Goal: Information Seeking & Learning: Learn about a topic

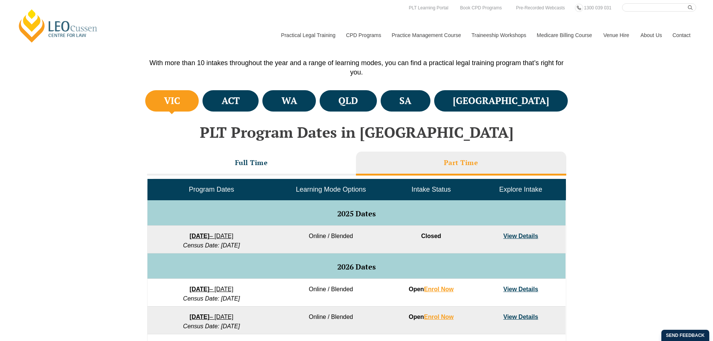
drag, startPoint x: 457, startPoint y: 99, endPoint x: 585, endPoint y: 132, distance: 132.0
click at [411, 99] on h4 "SA" at bounding box center [405, 101] width 12 height 12
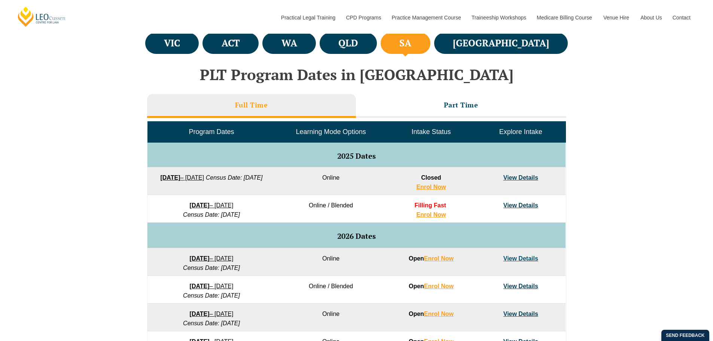
scroll to position [262, 0]
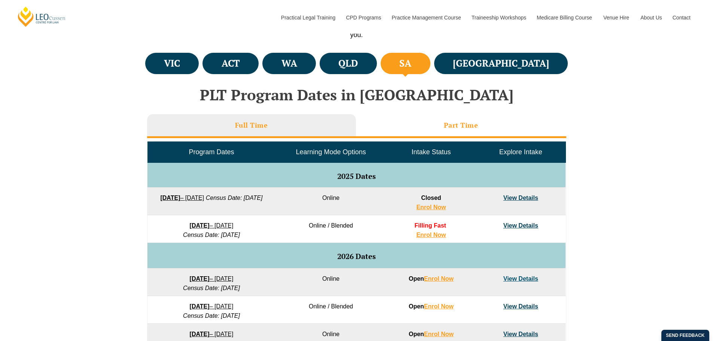
click at [437, 127] on li "Part Time" at bounding box center [461, 126] width 210 height 24
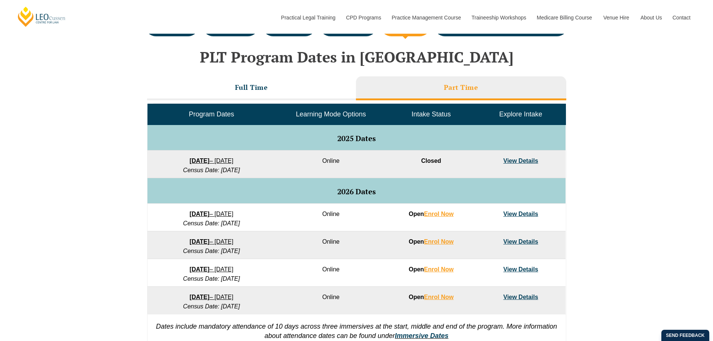
scroll to position [299, 0]
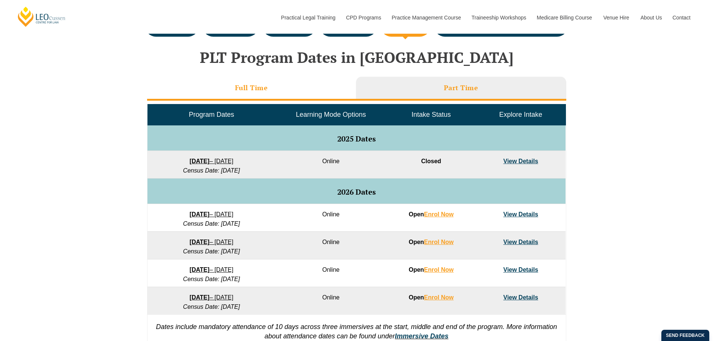
click at [290, 82] on li "Full Time" at bounding box center [251, 89] width 209 height 24
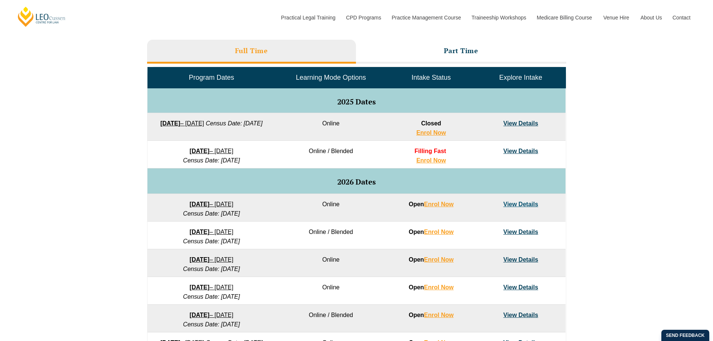
scroll to position [337, 0]
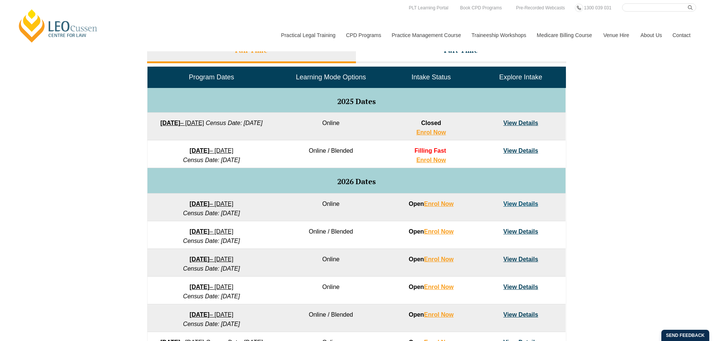
drag, startPoint x: 261, startPoint y: 150, endPoint x: 257, endPoint y: 150, distance: 4.1
click at [257, 150] on td "8 December 2025 – 8 May 2026 Census Date: 19 January 2026" at bounding box center [211, 154] width 128 height 28
click at [270, 157] on td "8 December 2025 – 8 May 2026 Census Date: 19 January 2026" at bounding box center [211, 154] width 128 height 28
drag, startPoint x: 353, startPoint y: 151, endPoint x: 327, endPoint y: 149, distance: 26.6
click at [327, 149] on td "Online / Blended" at bounding box center [330, 154] width 111 height 28
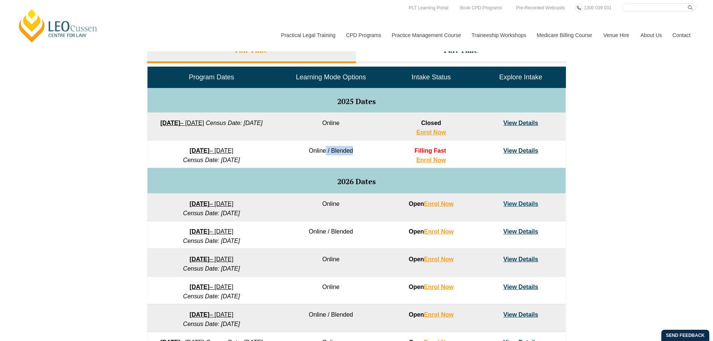
click at [333, 148] on td "Online / Blended" at bounding box center [330, 154] width 111 height 28
drag, startPoint x: 335, startPoint y: 149, endPoint x: 325, endPoint y: 147, distance: 10.3
click at [325, 147] on td "Online / Blended" at bounding box center [330, 154] width 111 height 28
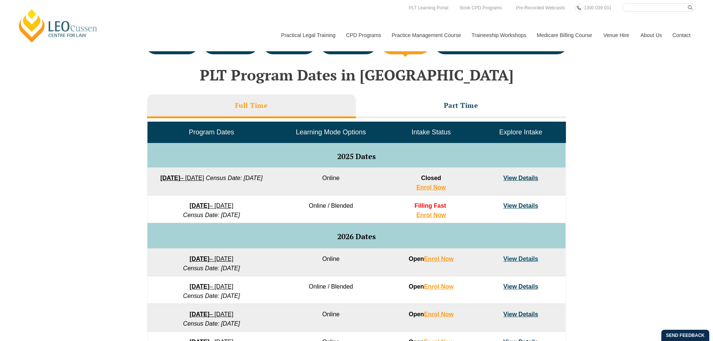
scroll to position [262, 0]
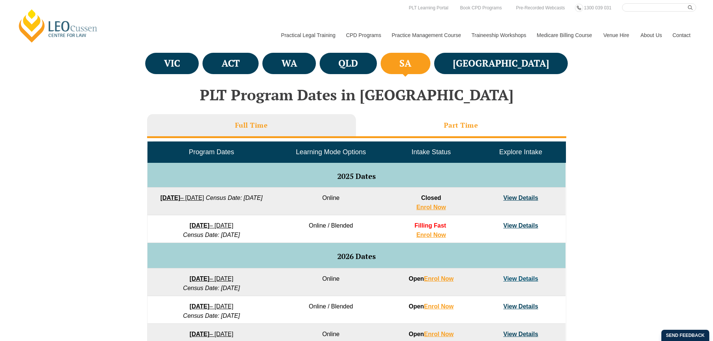
click at [501, 124] on li "Part Time" at bounding box center [461, 126] width 210 height 24
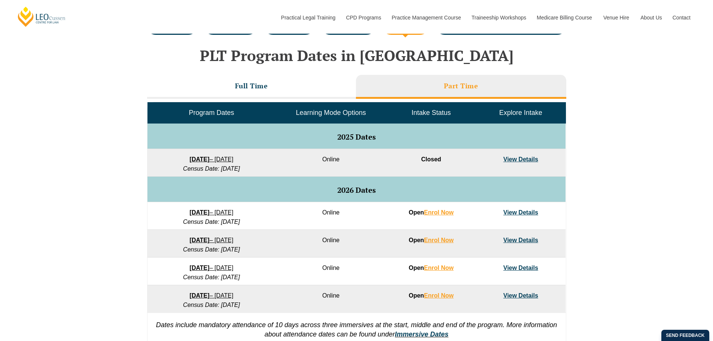
scroll to position [337, 0]
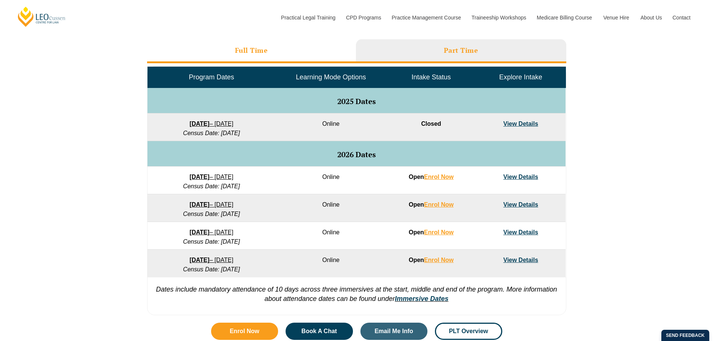
click at [309, 49] on li "Full Time" at bounding box center [251, 51] width 209 height 24
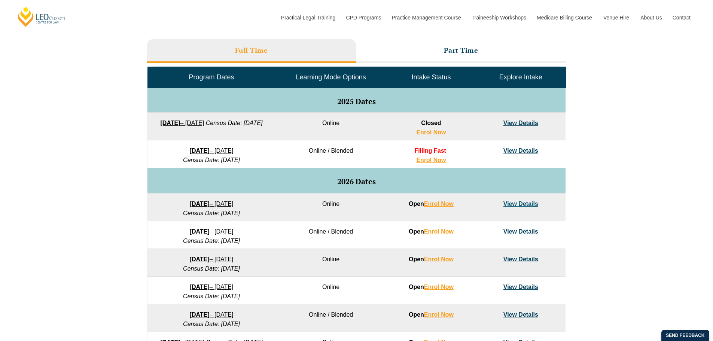
click at [579, 105] on div "VIC ACT WA QLD SA NSW PLT Program Dates in Victoria Full Time Part Time Program…" at bounding box center [356, 197] width 713 height 443
click at [581, 95] on div "VIC ACT WA QLD SA NSW PLT Program Dates in Victoria Full Time Part Time Program…" at bounding box center [356, 197] width 713 height 443
drag, startPoint x: 637, startPoint y: 129, endPoint x: 637, endPoint y: 140, distance: 10.5
click at [637, 129] on div "VIC ACT WA QLD SA NSW PLT Program Dates in Victoria Full Time Part Time Program…" at bounding box center [356, 197] width 713 height 443
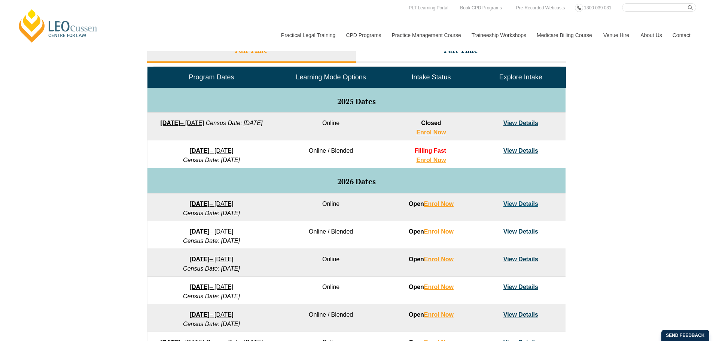
click at [691, 226] on div "VIC ACT WA QLD SA NSW PLT Program Dates in Victoria Full Time Part Time Program…" at bounding box center [356, 197] width 713 height 443
click at [630, 142] on div "VIC ACT WA QLD SA NSW PLT Program Dates in Victoria Full Time Part Time Program…" at bounding box center [356, 197] width 713 height 443
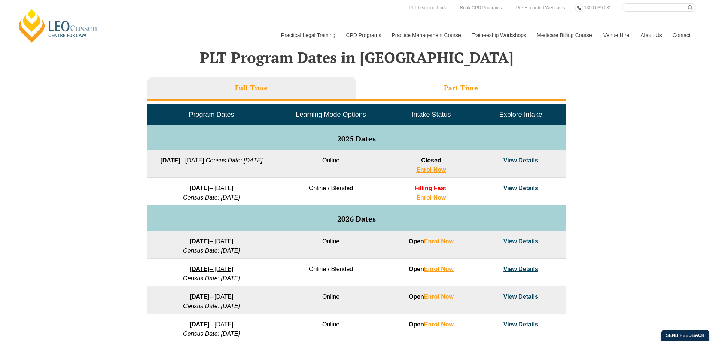
click at [477, 87] on h3 "Part Time" at bounding box center [461, 87] width 34 height 9
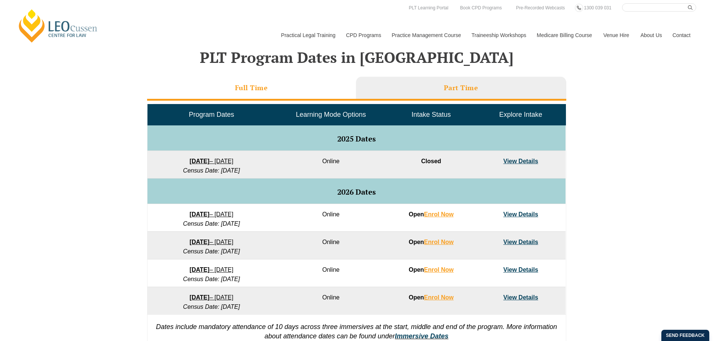
click at [333, 94] on li "Full Time" at bounding box center [251, 89] width 209 height 24
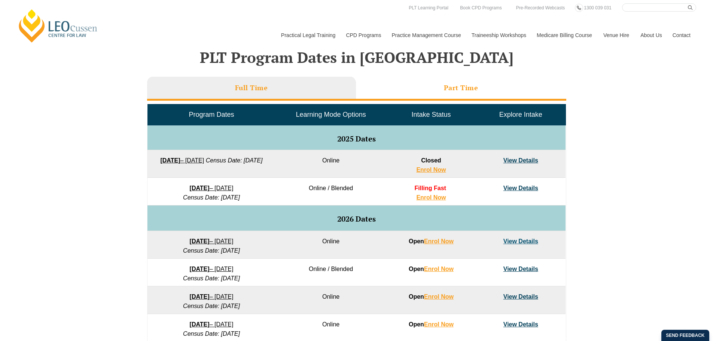
click at [451, 84] on h3 "Part Time" at bounding box center [461, 87] width 34 height 9
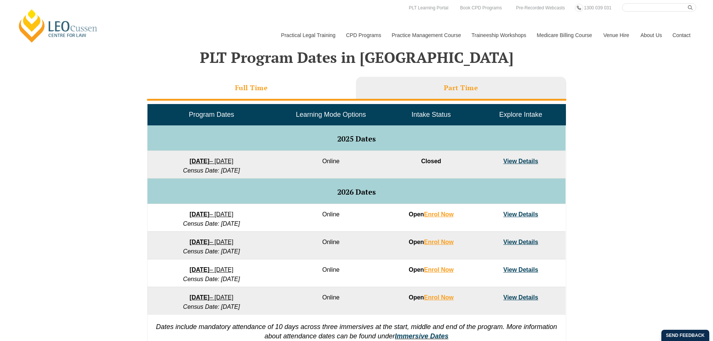
click at [329, 82] on li "Full Time" at bounding box center [251, 89] width 209 height 24
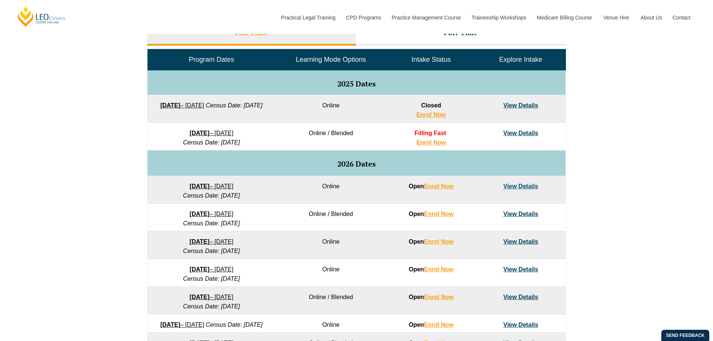
scroll to position [337, 0]
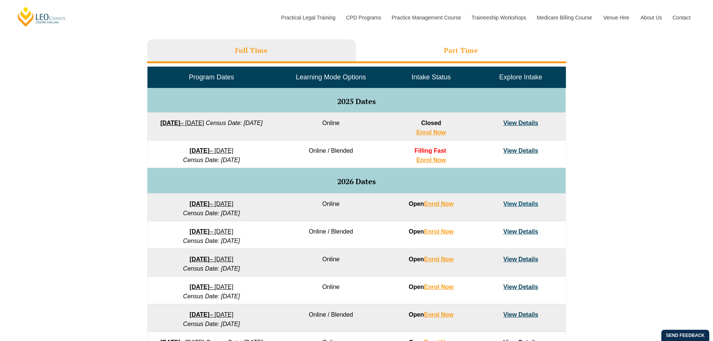
click at [458, 49] on h3 "Part Time" at bounding box center [461, 50] width 34 height 9
